Goal: Information Seeking & Learning: Find specific fact

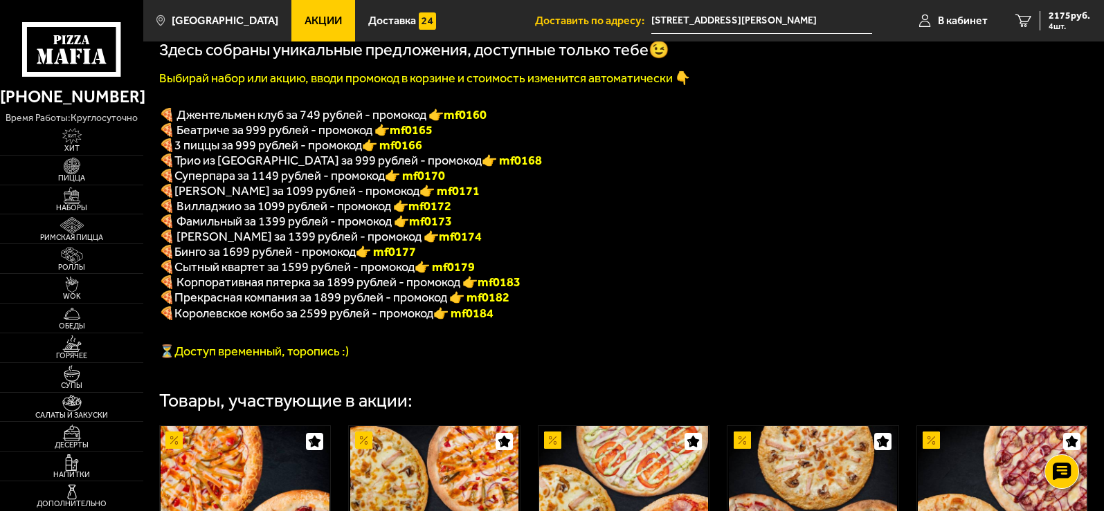
scroll to position [323, 0]
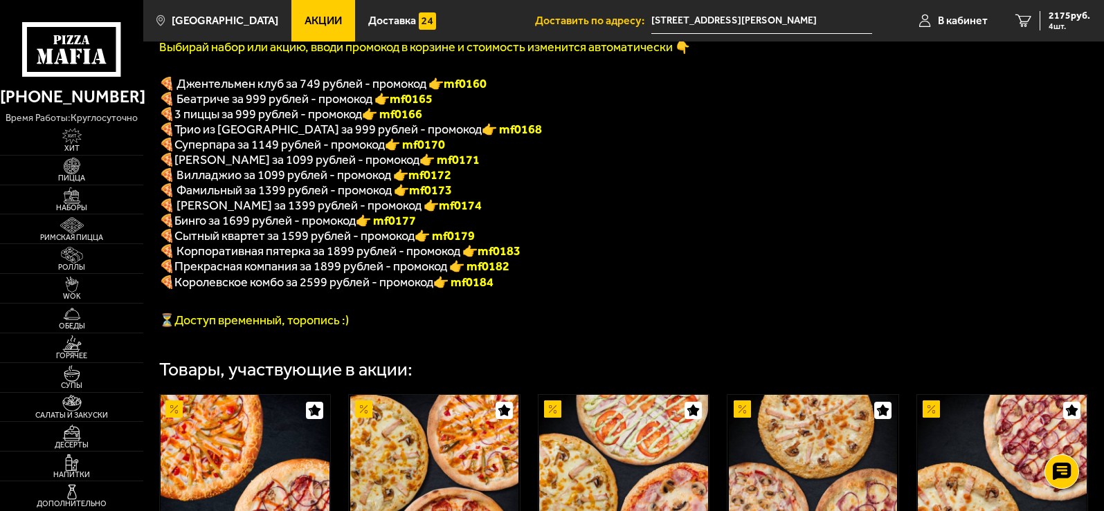
click at [275, 259] on span "🍕 Корпоративная пятерка за 1899 рублей - промокод 👉 mf0183" at bounding box center [339, 251] width 361 height 15
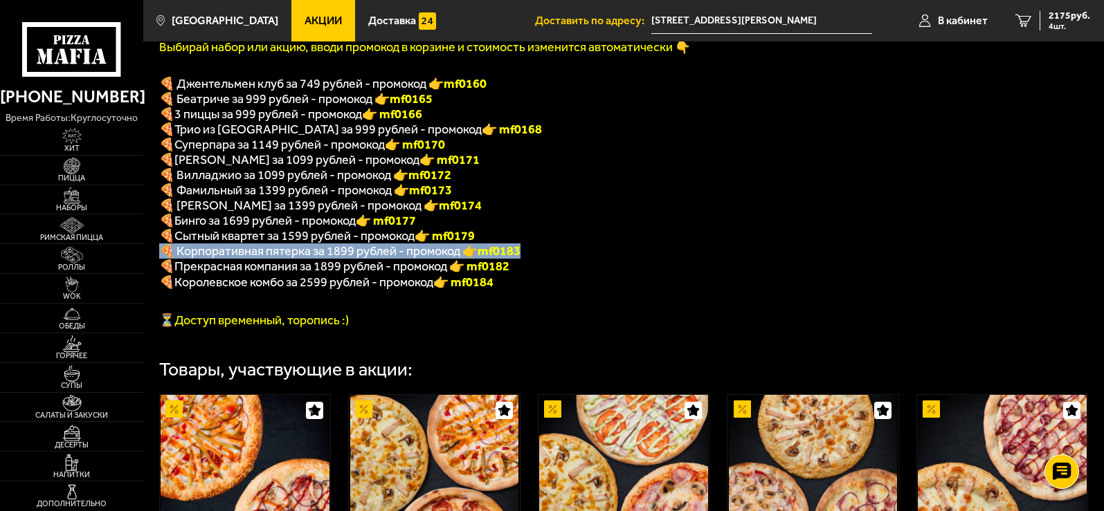
click at [275, 259] on span "🍕 Корпоративная пятерка за 1899 рублей - промокод 👉 mf0183" at bounding box center [339, 251] width 361 height 15
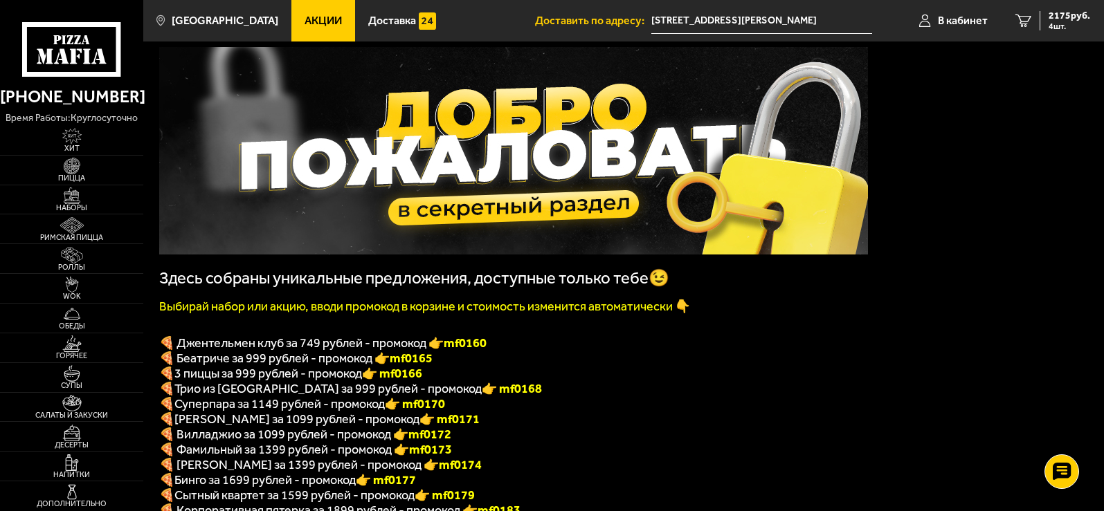
scroll to position [0, 0]
